Goal: Task Accomplishment & Management: Manage account settings

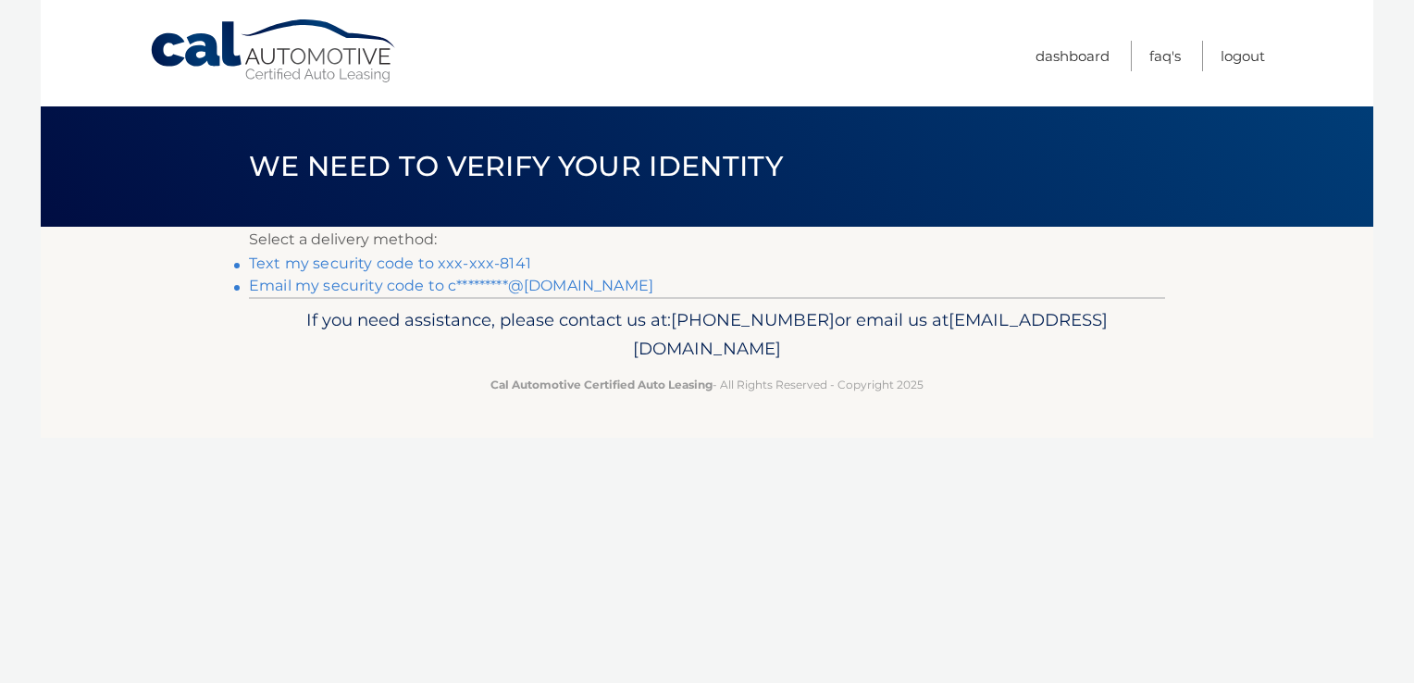
click at [359, 290] on link "Email my security code to c*********@gmail.com" at bounding box center [451, 286] width 404 height 18
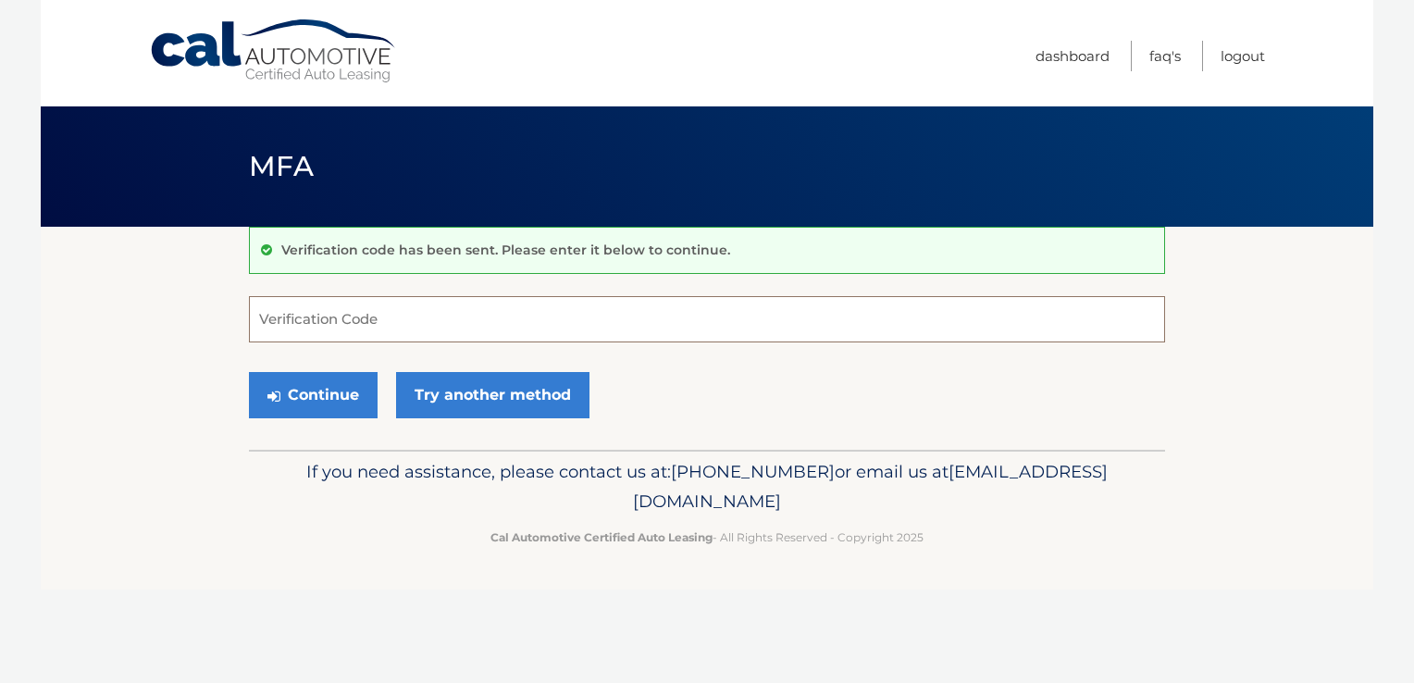
click at [462, 324] on input "Verification Code" at bounding box center [707, 319] width 916 height 46
type input "120711"
click at [313, 392] on button "Continue" at bounding box center [313, 395] width 129 height 46
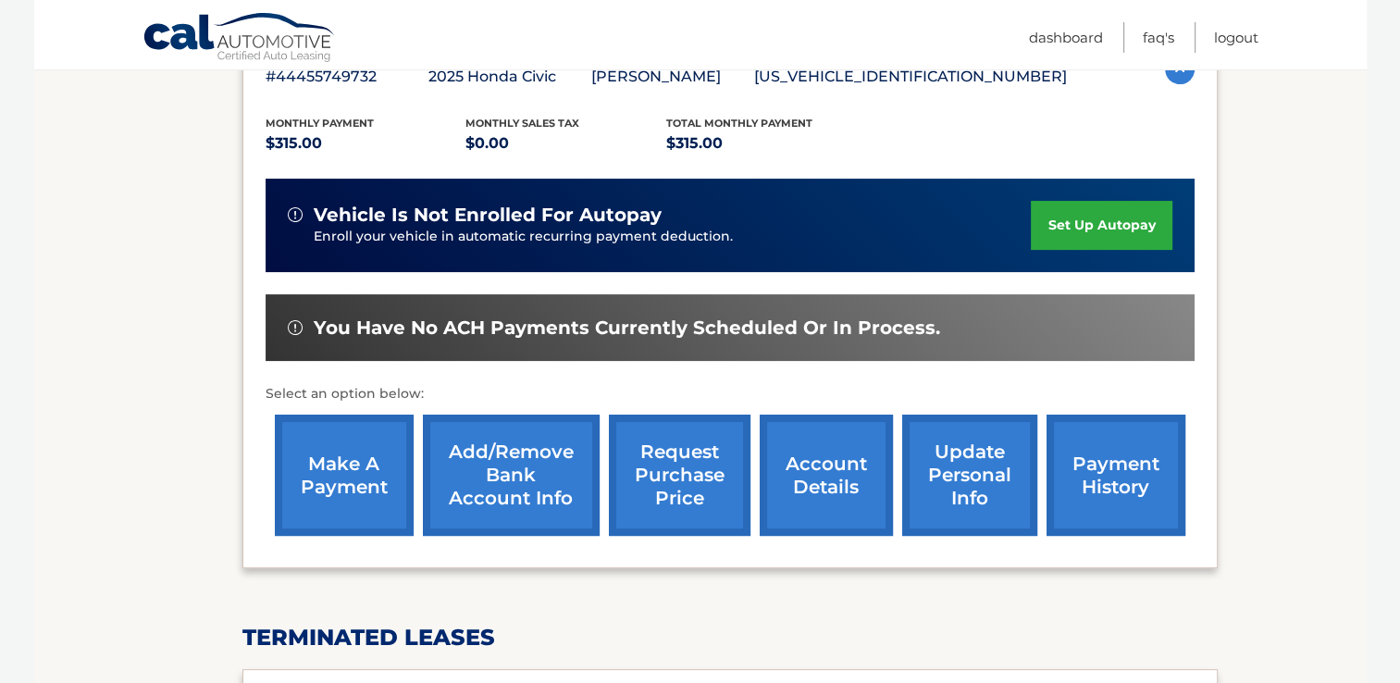
scroll to position [370, 0]
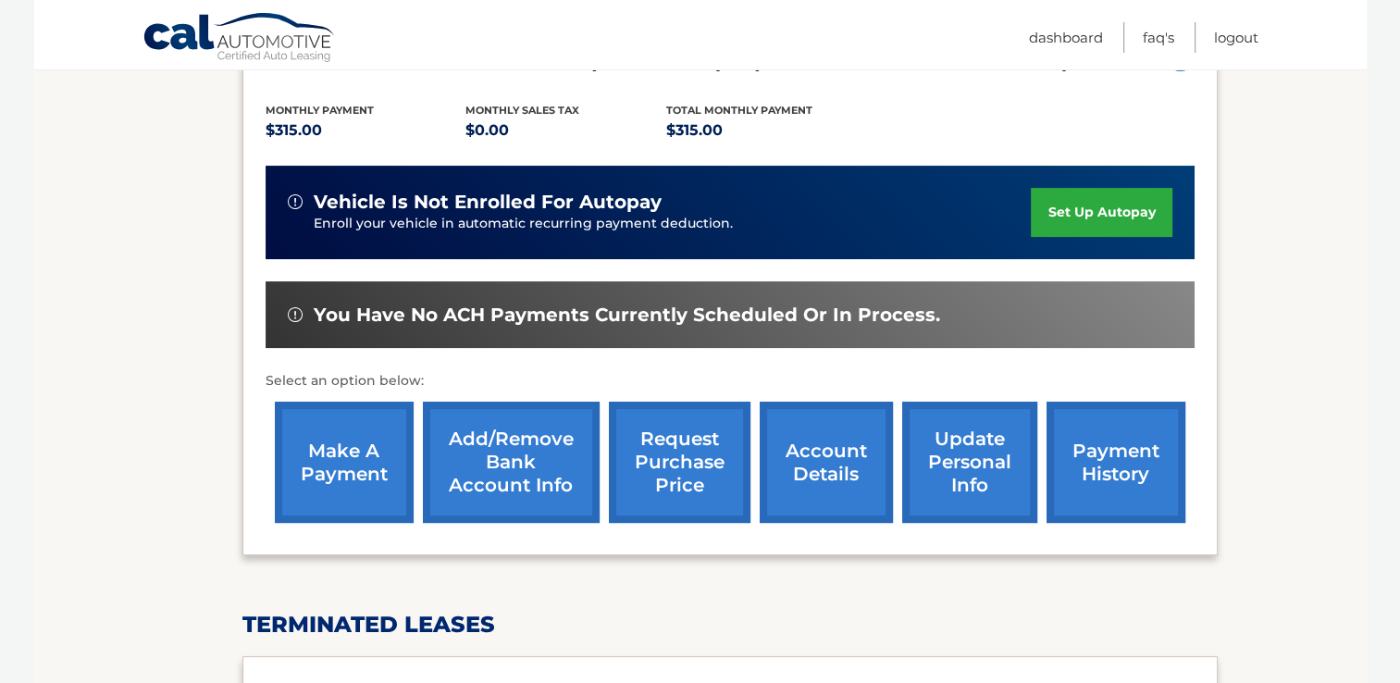
click at [344, 451] on link "make a payment" at bounding box center [344, 462] width 139 height 121
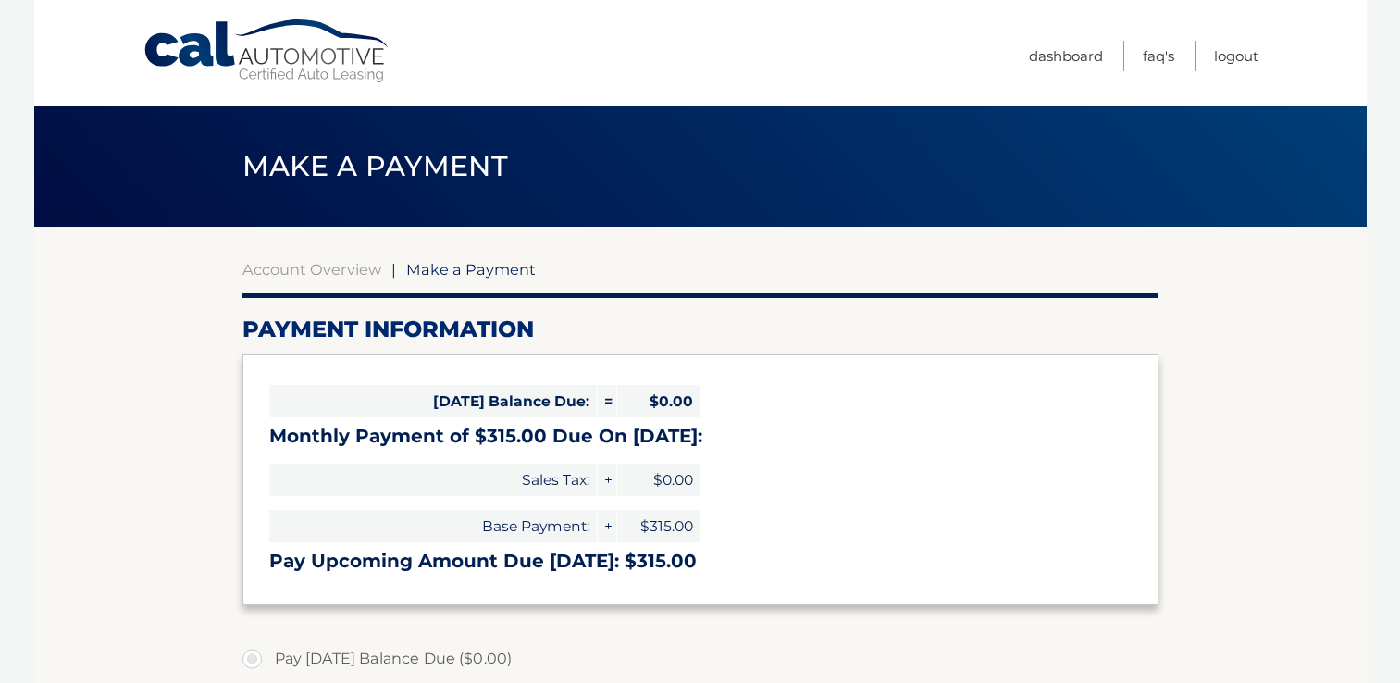
select select "OTJlODViODgtNjBjZC00YzUxLWI0MWUtNDMwZjA3NjQyNTFm"
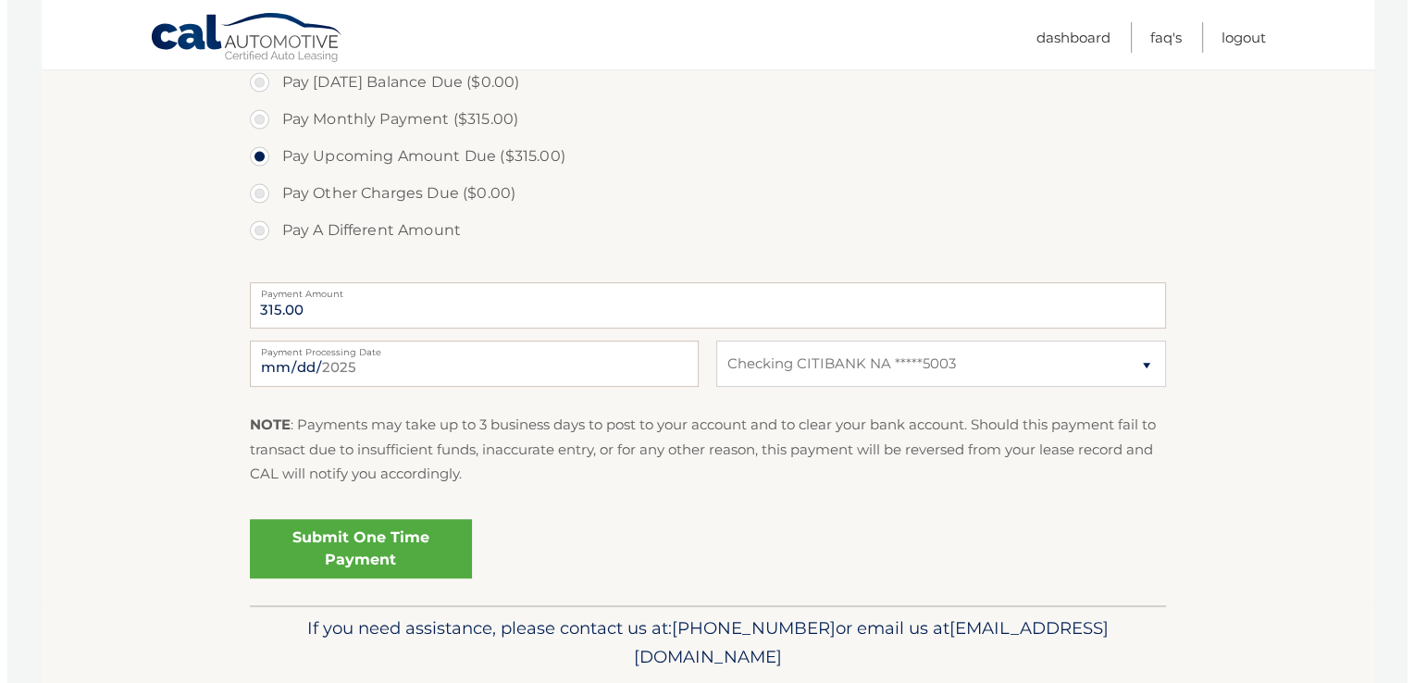
scroll to position [592, 0]
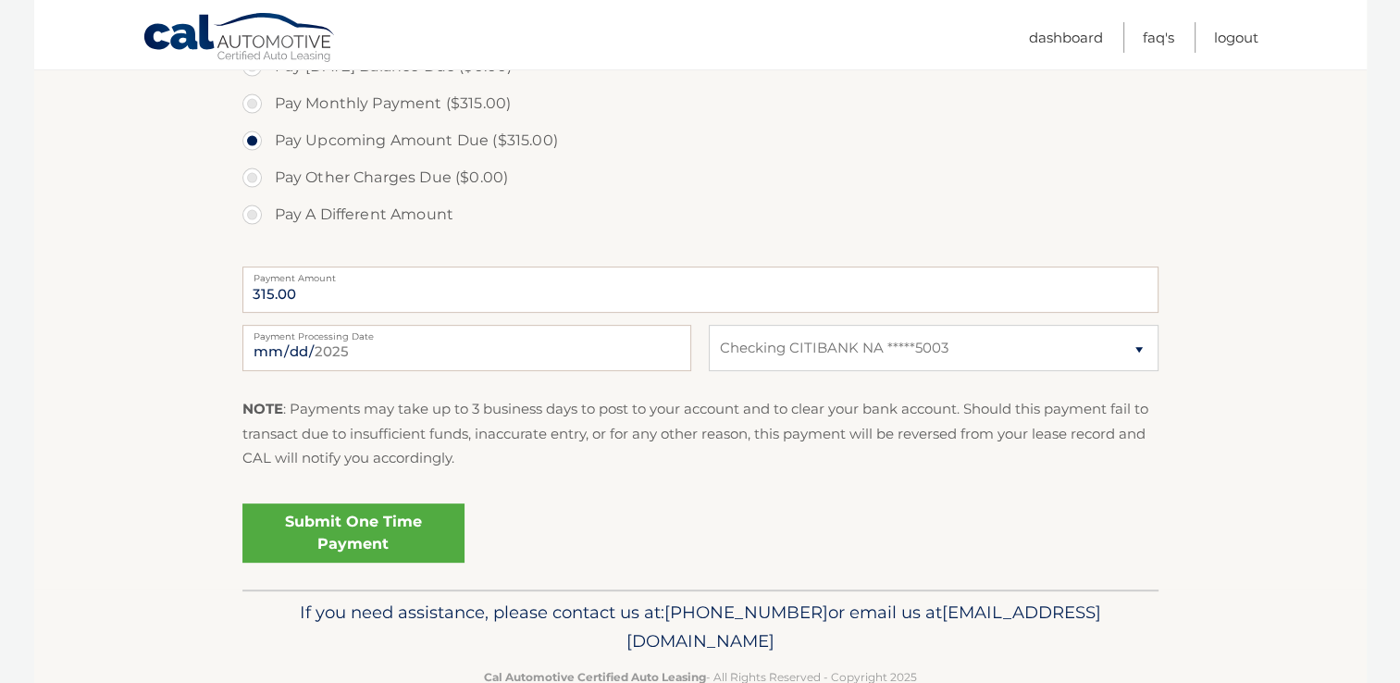
click at [349, 526] on link "Submit One Time Payment" at bounding box center [353, 532] width 222 height 59
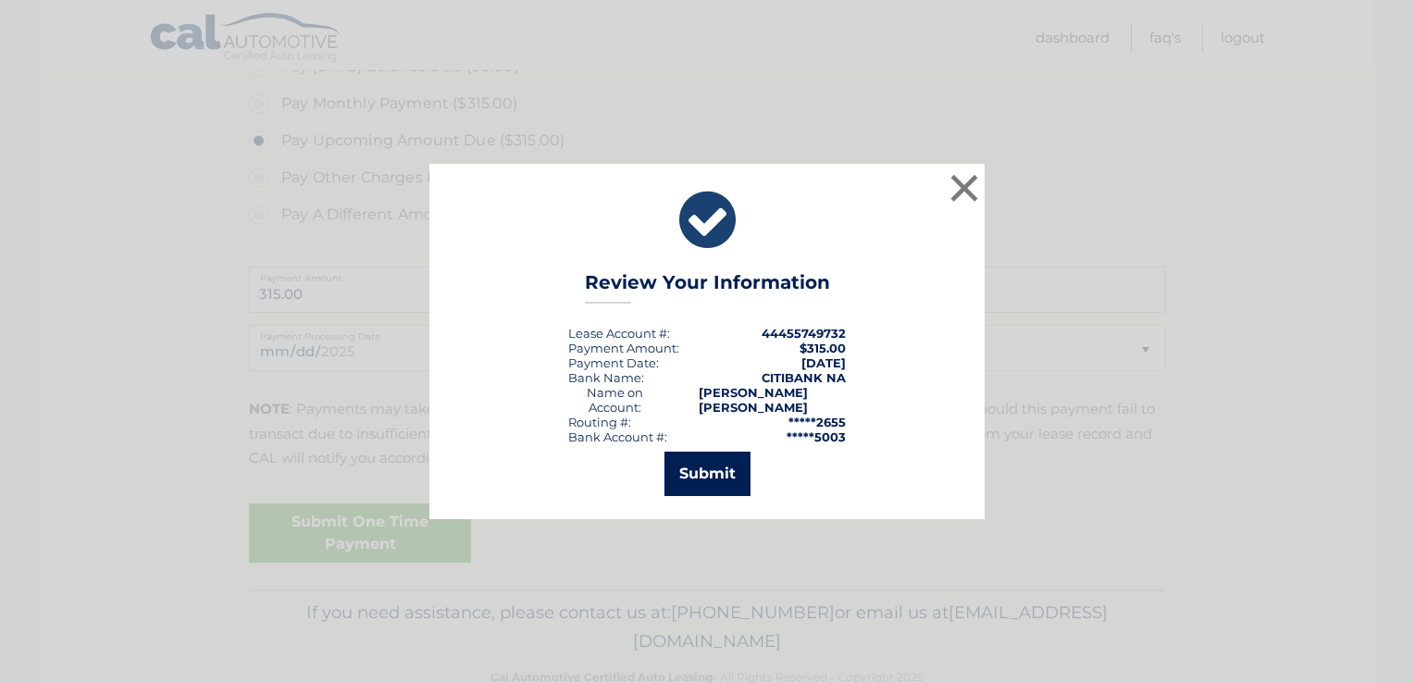
click at [701, 468] on button "Submit" at bounding box center [707, 474] width 86 height 44
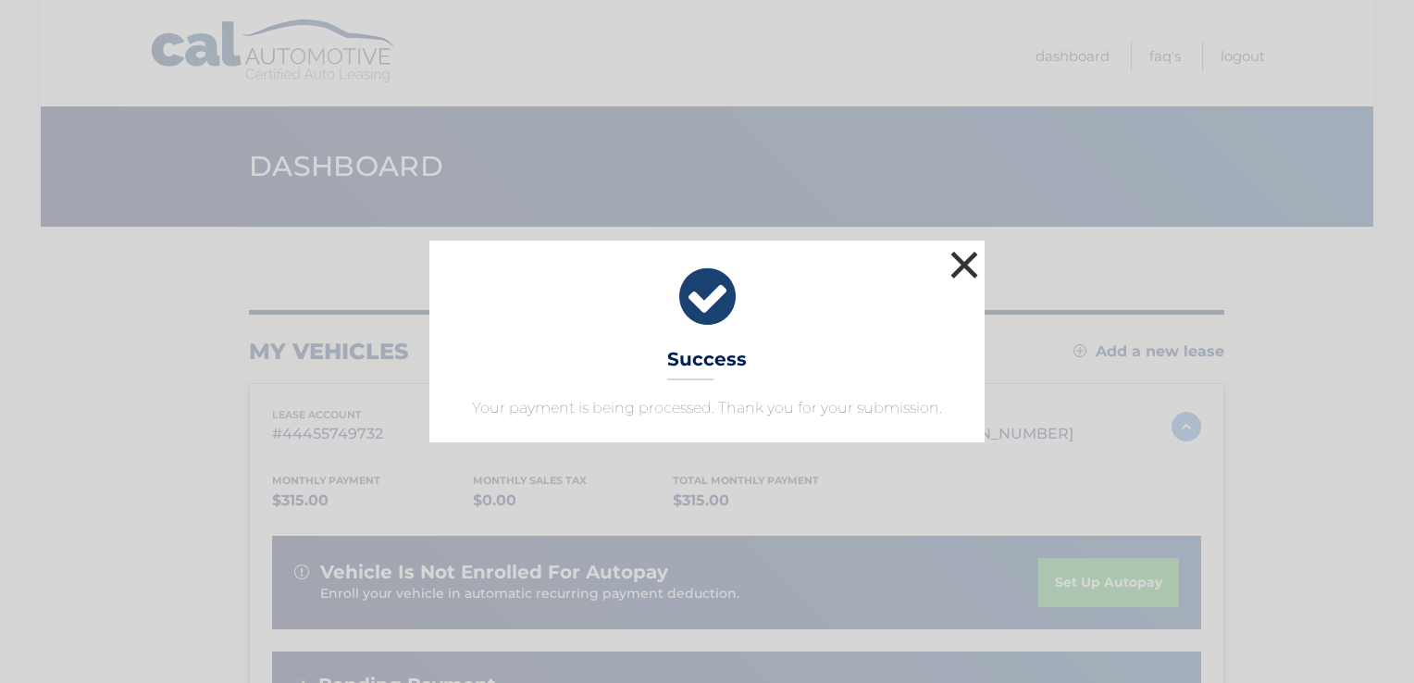
click at [962, 262] on button "×" at bounding box center [964, 264] width 37 height 37
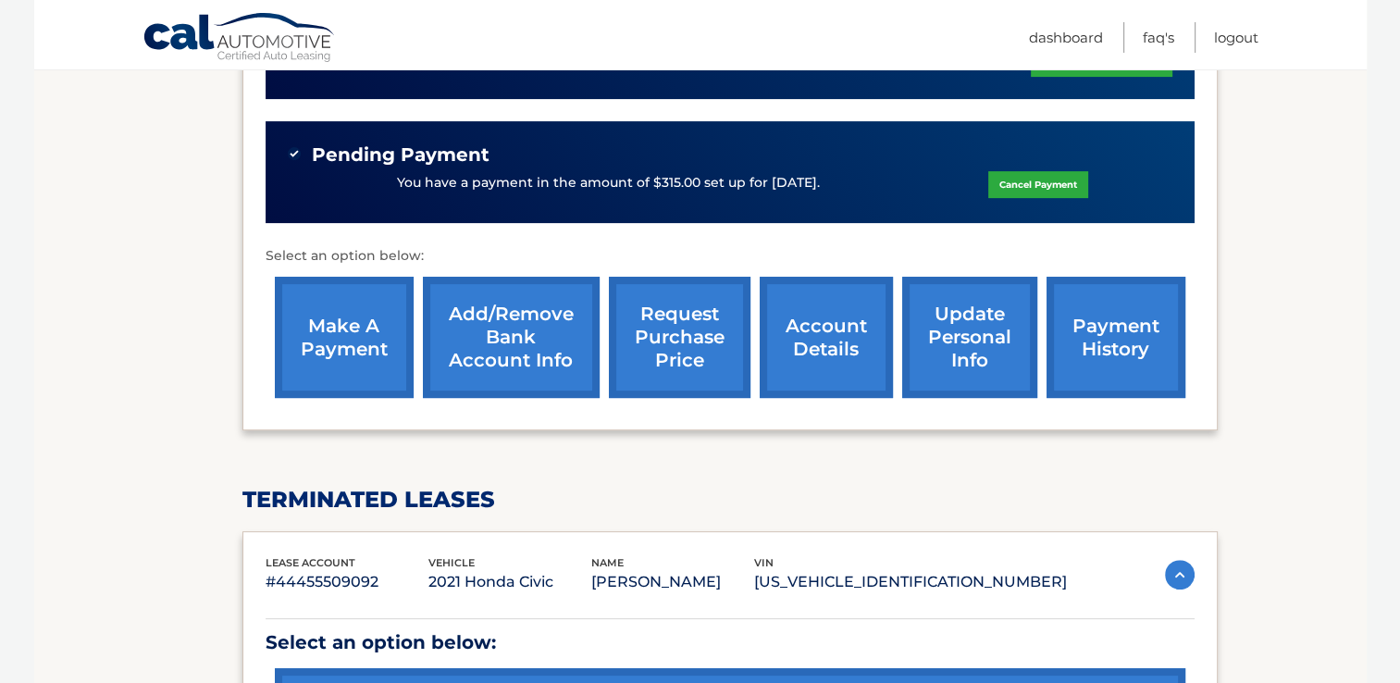
scroll to position [654, 0]
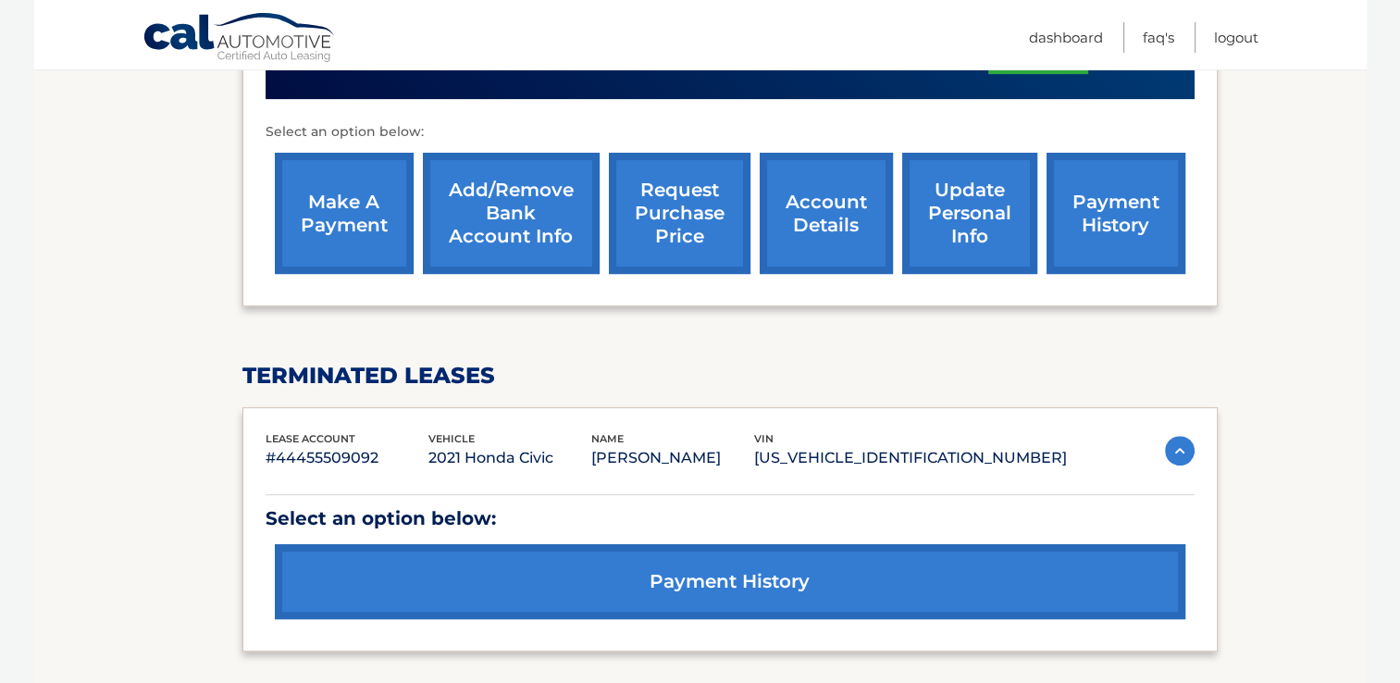
click at [1109, 188] on link "payment history" at bounding box center [1116, 213] width 139 height 121
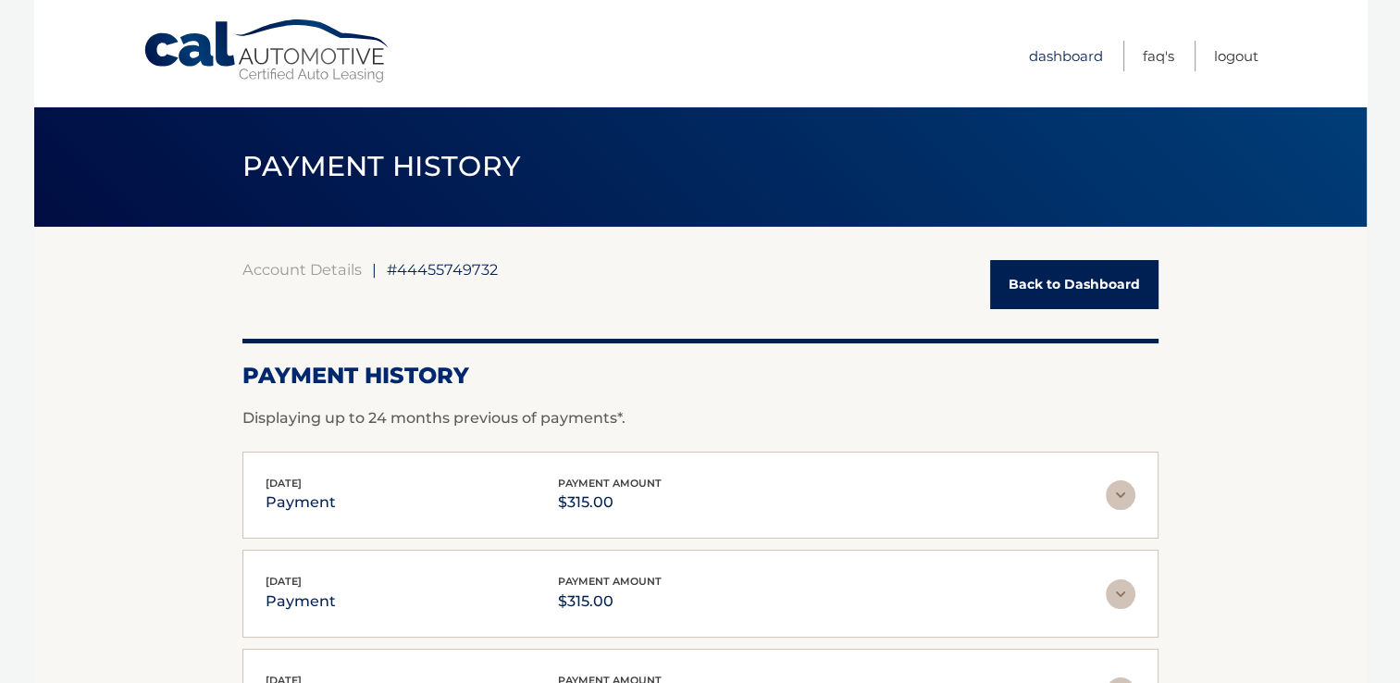
click at [1052, 57] on link "Dashboard" at bounding box center [1066, 56] width 74 height 31
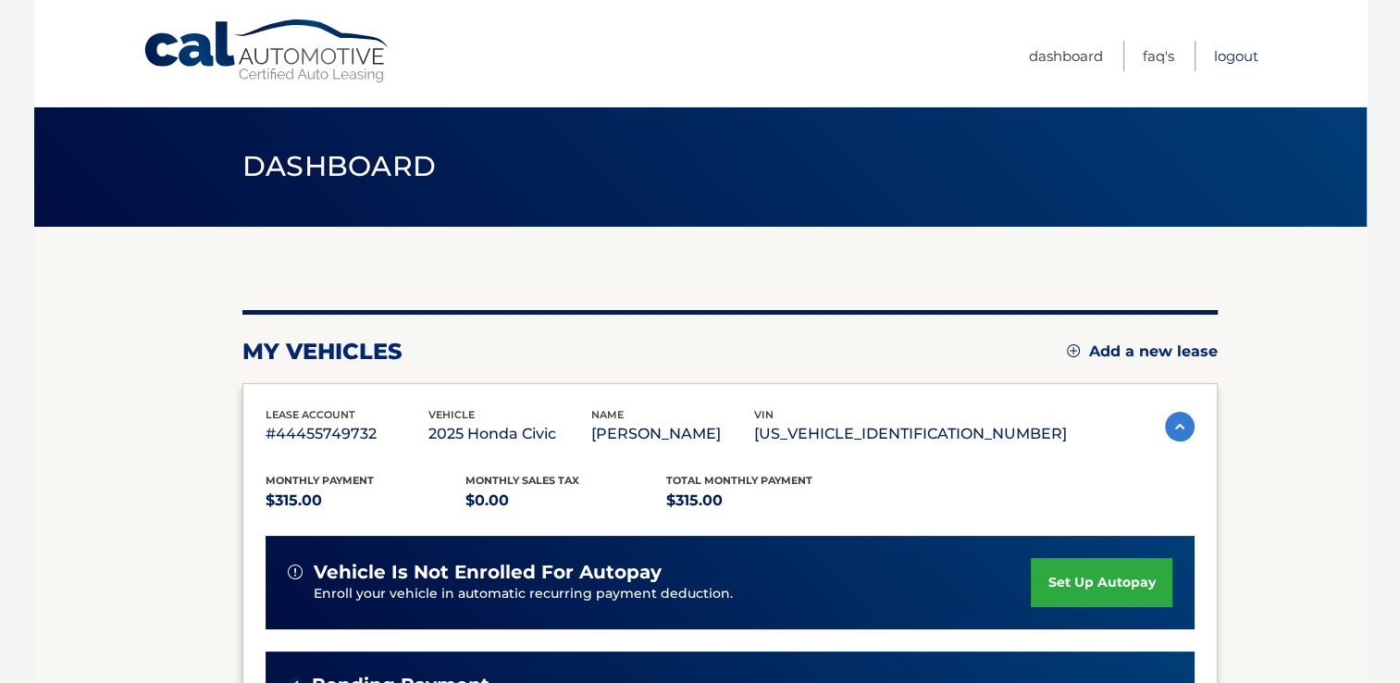
click at [1229, 60] on link "Logout" at bounding box center [1236, 56] width 44 height 31
